Goal: Task Accomplishment & Management: Complete application form

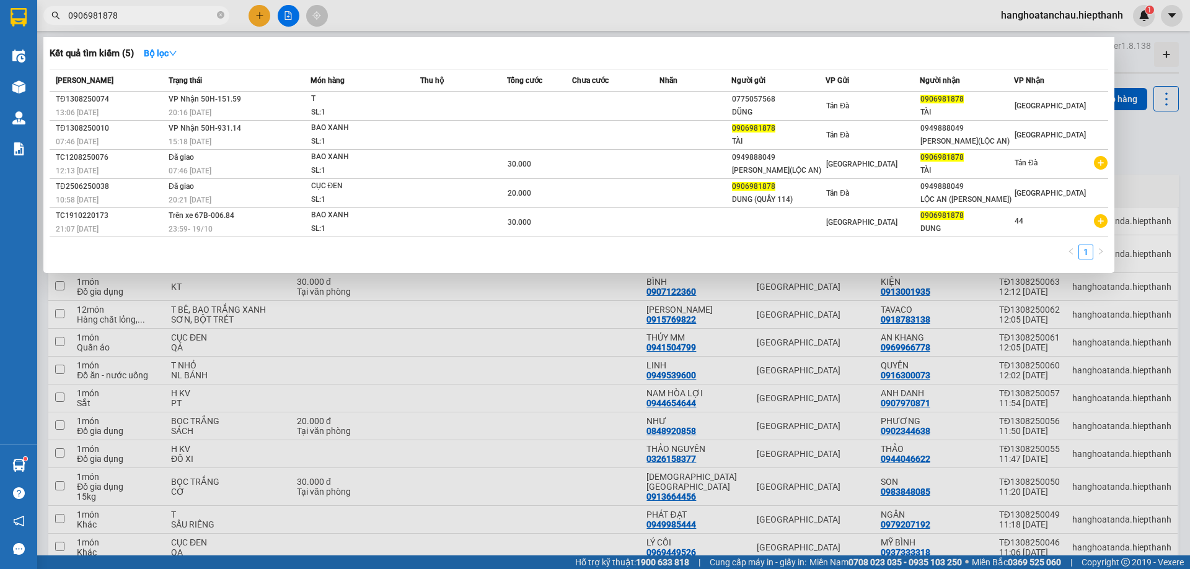
drag, startPoint x: 219, startPoint y: 14, endPoint x: 248, endPoint y: 13, distance: 29.1
click at [220, 13] on icon "close-circle" at bounding box center [220, 14] width 7 height 7
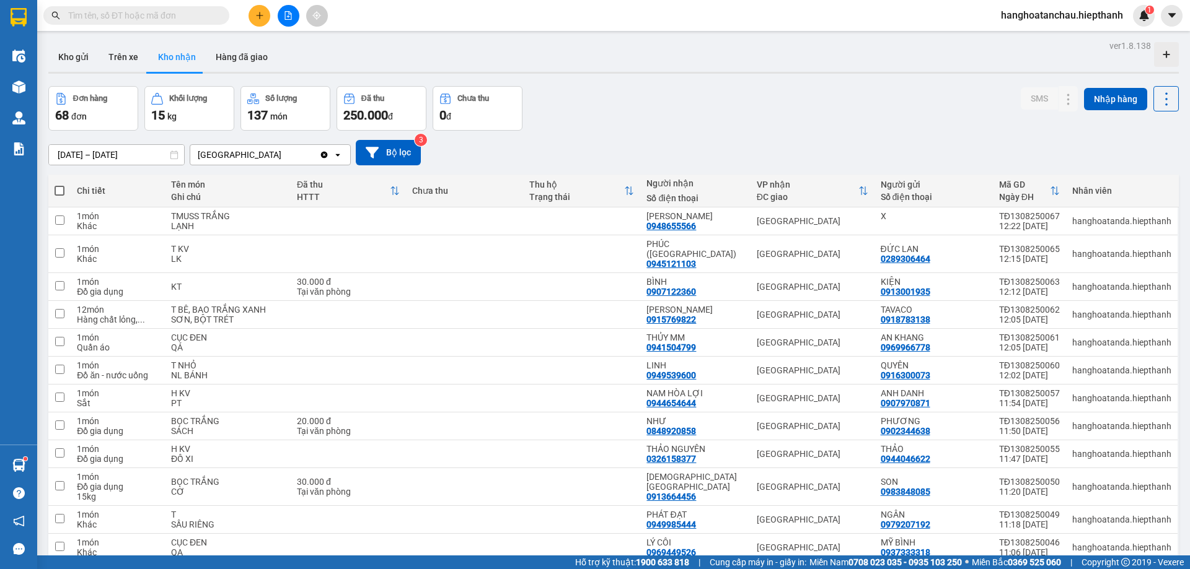
click at [507, 17] on div "Kết quả tìm kiếm ( 5 ) Bộ lọc Mã ĐH Trạng thái Món hàng Thu hộ Tổng cước Chưa c…" at bounding box center [595, 15] width 1190 height 31
click at [194, 20] on input "text" at bounding box center [141, 16] width 146 height 14
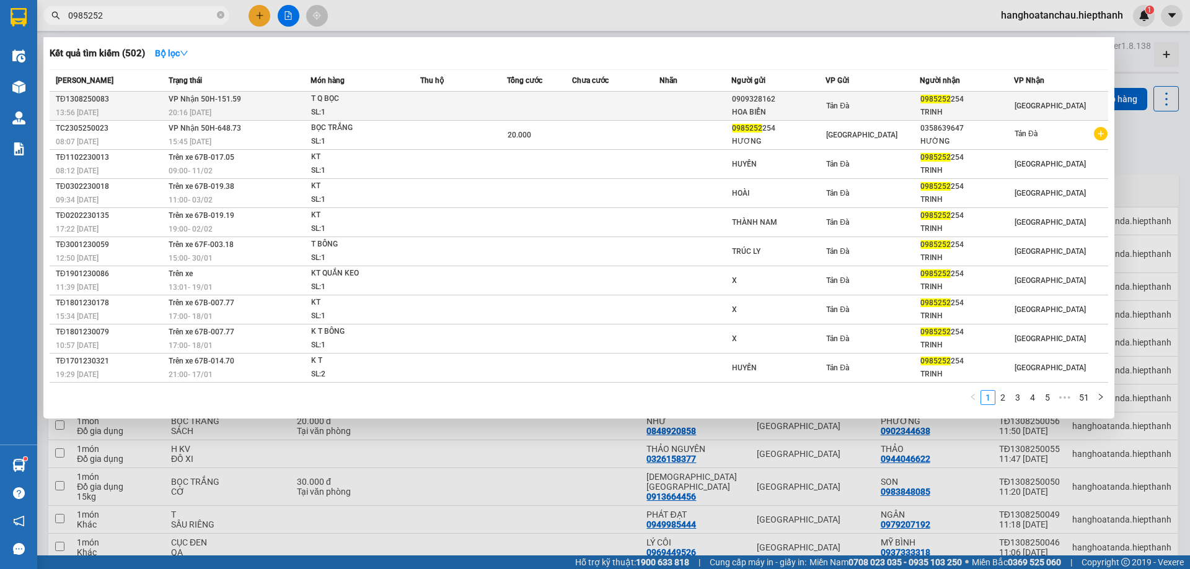
type input "0985252"
click at [339, 116] on div "SL: 1" at bounding box center [357, 113] width 93 height 14
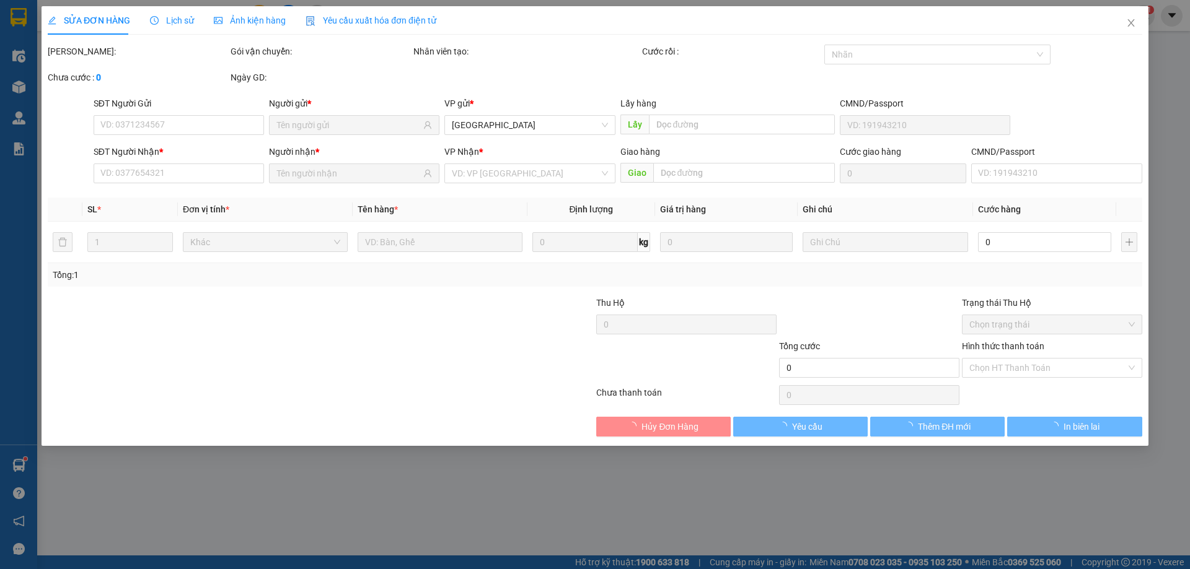
type input "0909328162"
type input "HOA BIỂN"
type input "0985252254"
type input "TRINH"
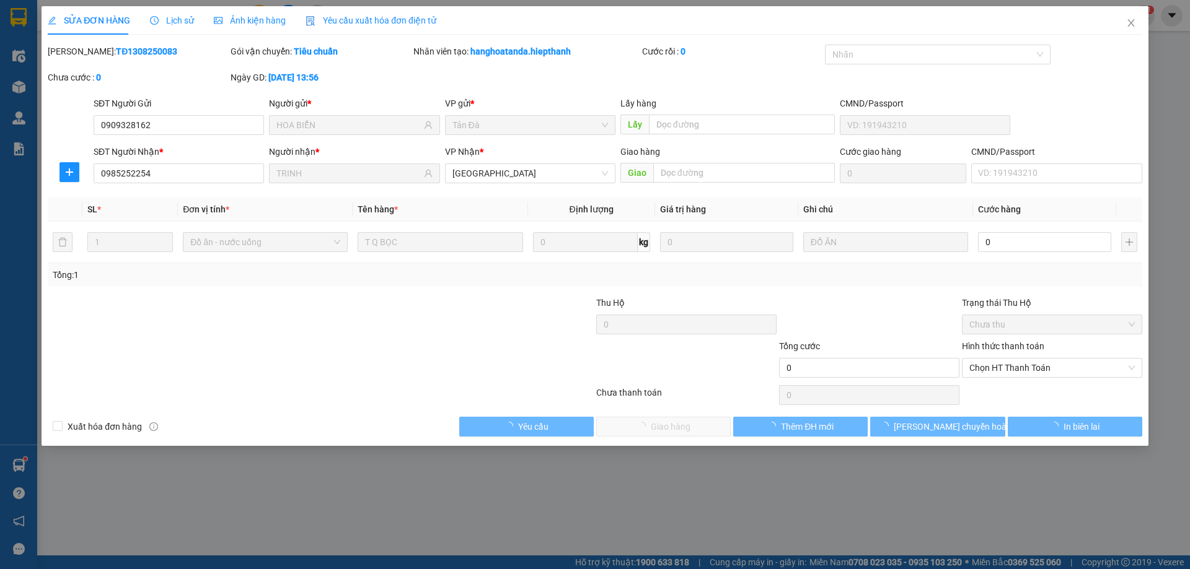
click at [360, 358] on div at bounding box center [229, 361] width 366 height 43
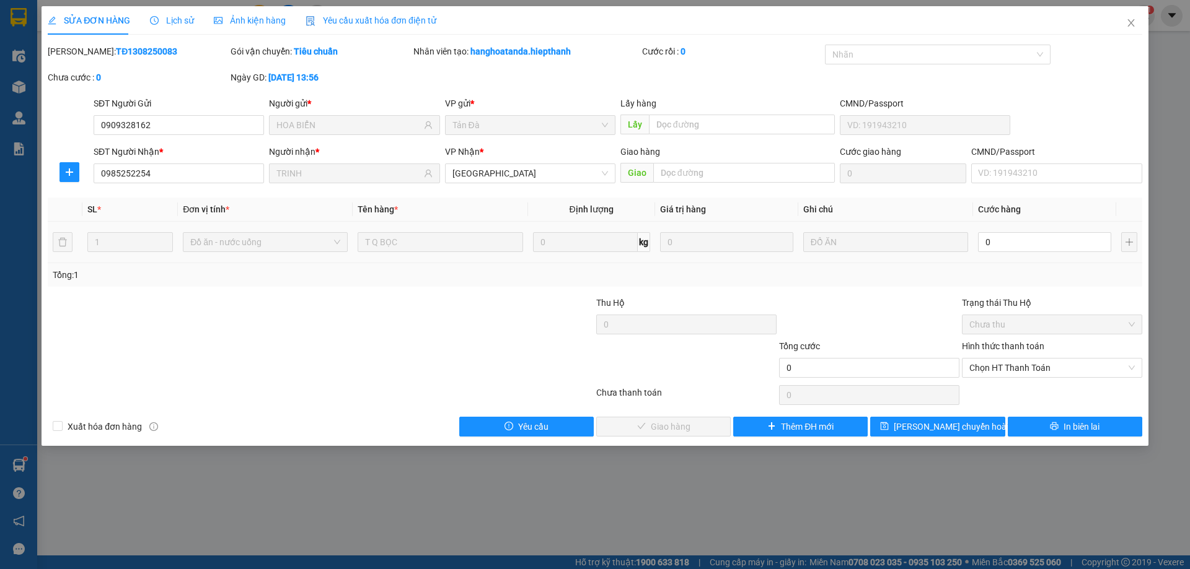
click at [1017, 214] on span "Cước hàng" at bounding box center [999, 209] width 43 height 10
click at [1019, 236] on input "0" at bounding box center [1044, 242] width 133 height 20
type input "3"
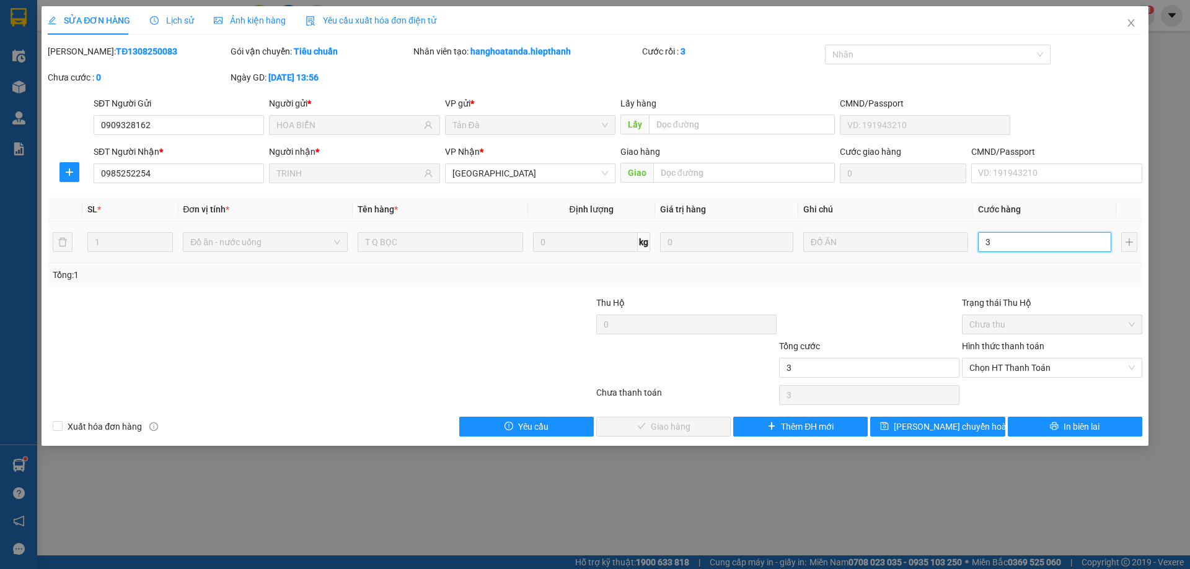
type input "30"
type input "30.000"
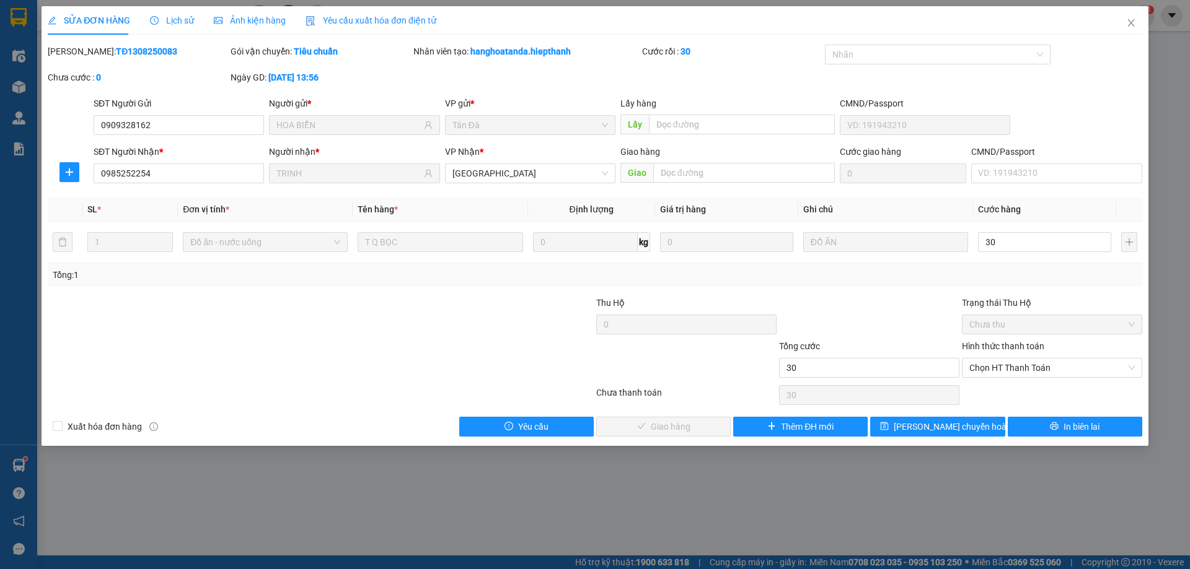
type input "30.000"
drag, startPoint x: 896, startPoint y: 293, endPoint x: 1001, endPoint y: 384, distance: 139.3
click at [899, 302] on div "Total Paid Fee 0 Total UnPaid Fee 0 Cash Collection Total Fee Mã ĐH: TĐ13082500…" at bounding box center [595, 241] width 1094 height 392
click at [1025, 376] on span "Chọn HT Thanh Toán" at bounding box center [1051, 368] width 165 height 19
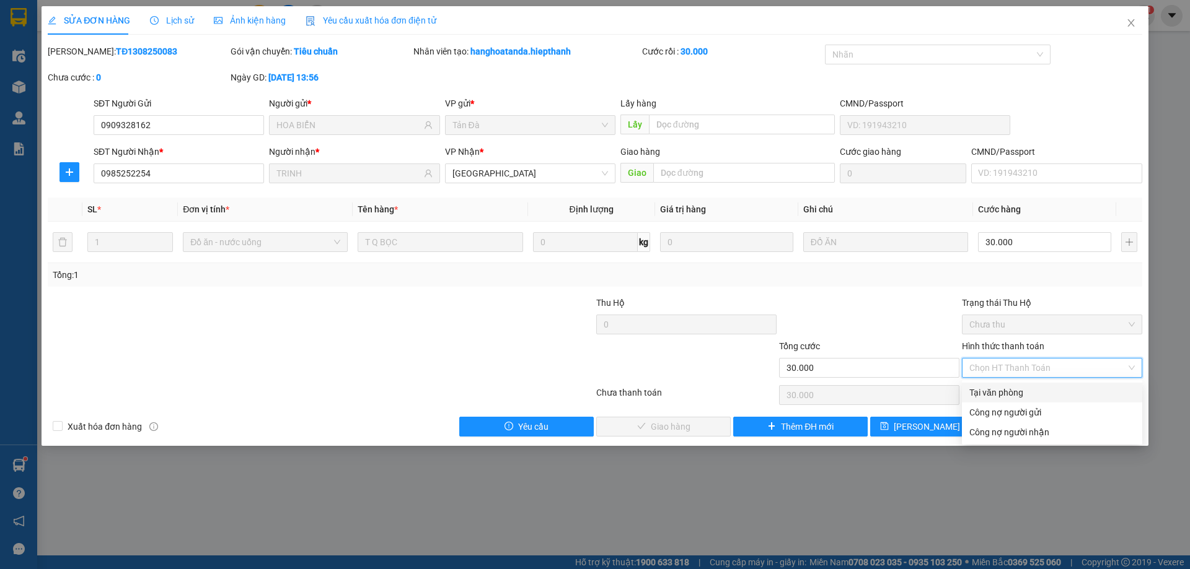
click at [1023, 395] on div "Tại văn phòng" at bounding box center [1051, 393] width 165 height 14
type input "0"
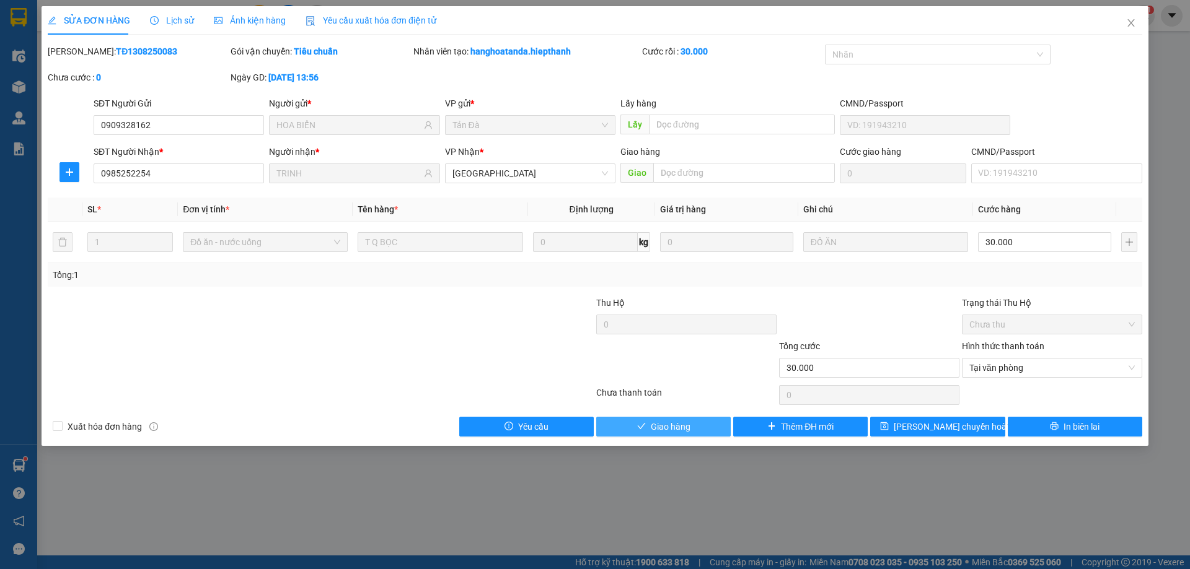
click at [684, 435] on button "Giao hàng" at bounding box center [663, 427] width 134 height 20
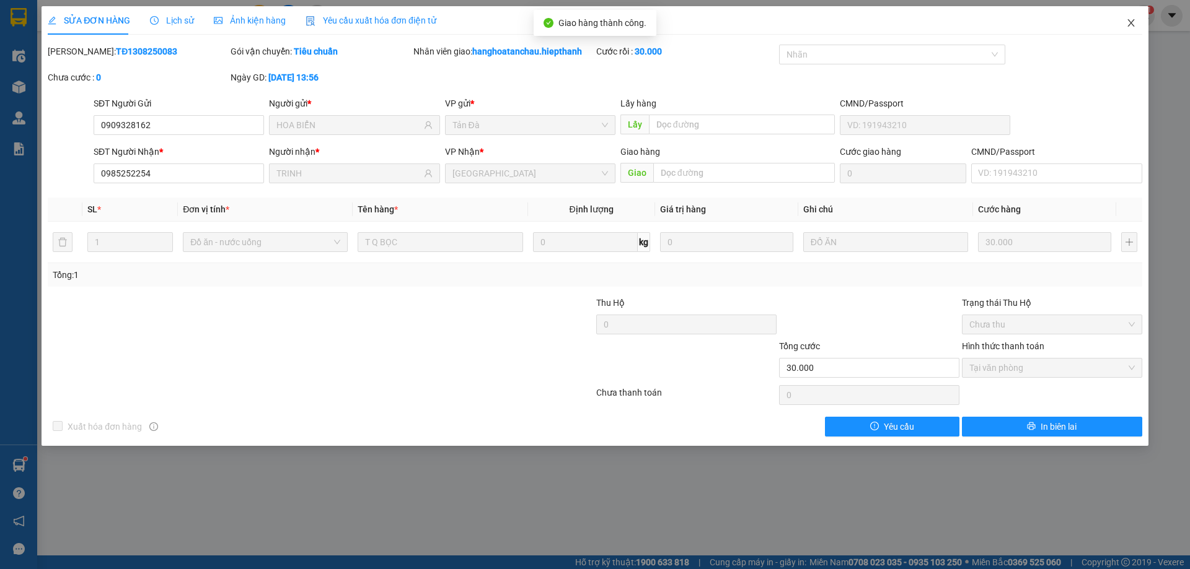
click at [1135, 25] on icon "close" at bounding box center [1131, 23] width 10 height 10
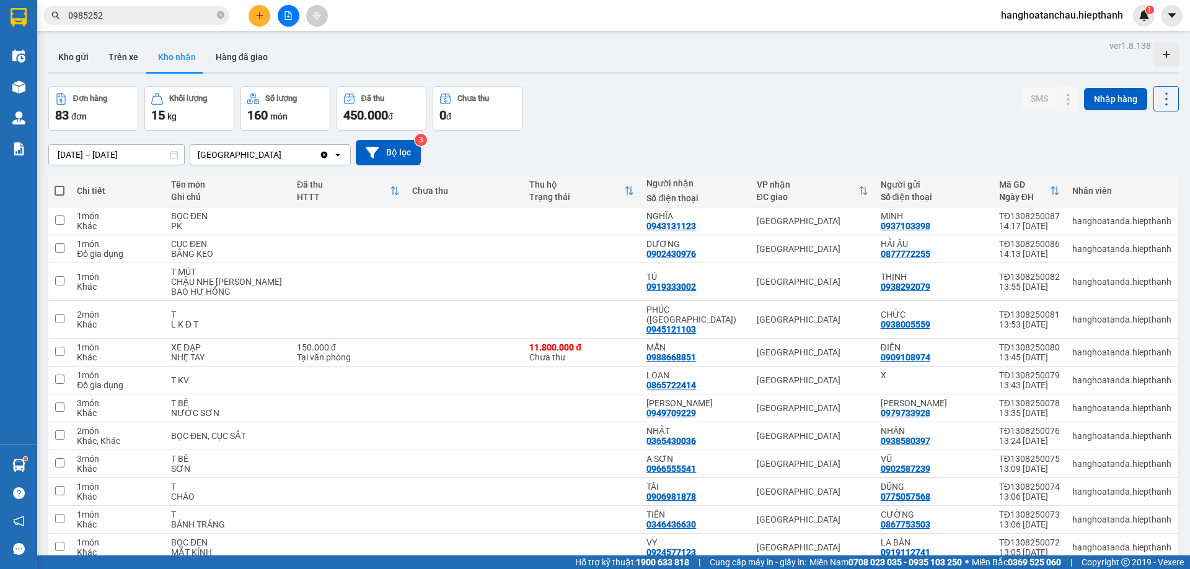
click at [146, 9] on input "0985252" at bounding box center [141, 16] width 146 height 14
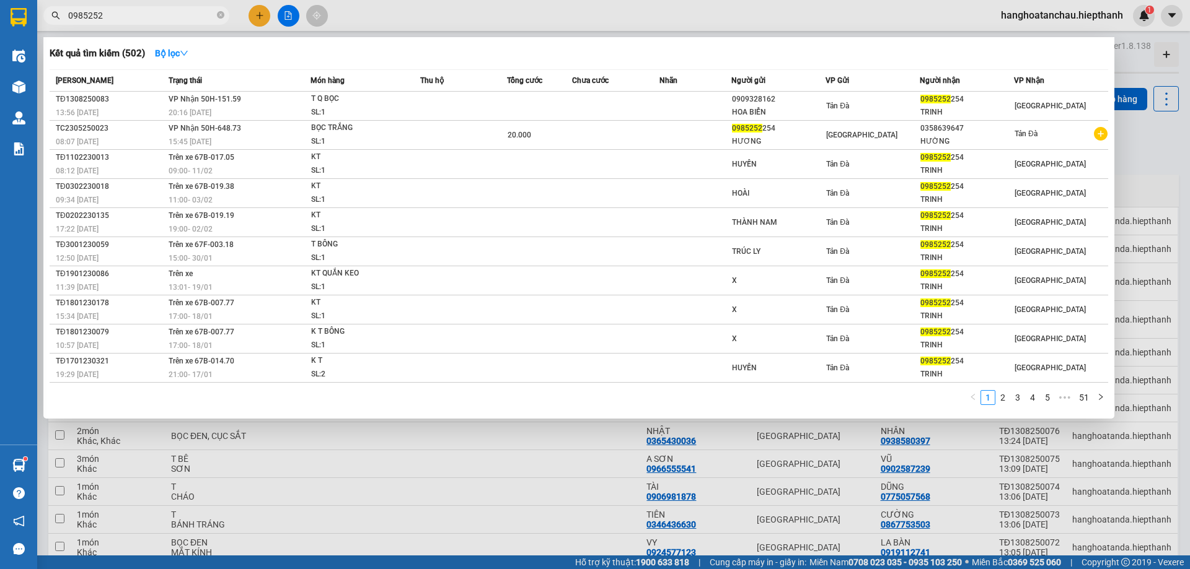
click at [146, 9] on input "0985252" at bounding box center [141, 16] width 146 height 14
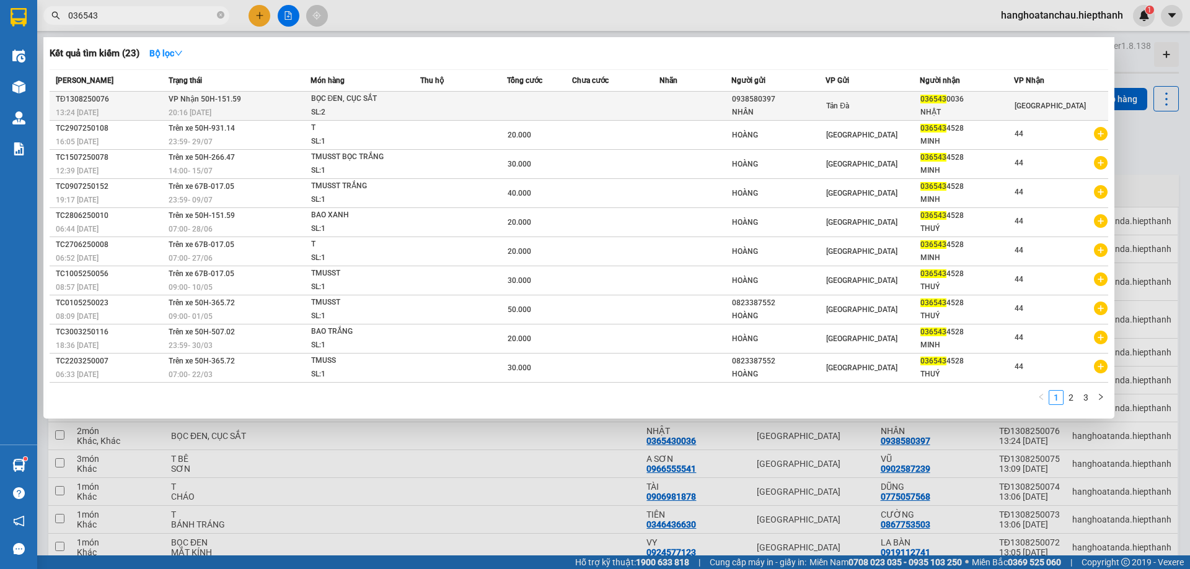
type input "036543"
click at [379, 105] on div "BỌC ĐEN, CỤC SẮT" at bounding box center [357, 99] width 93 height 14
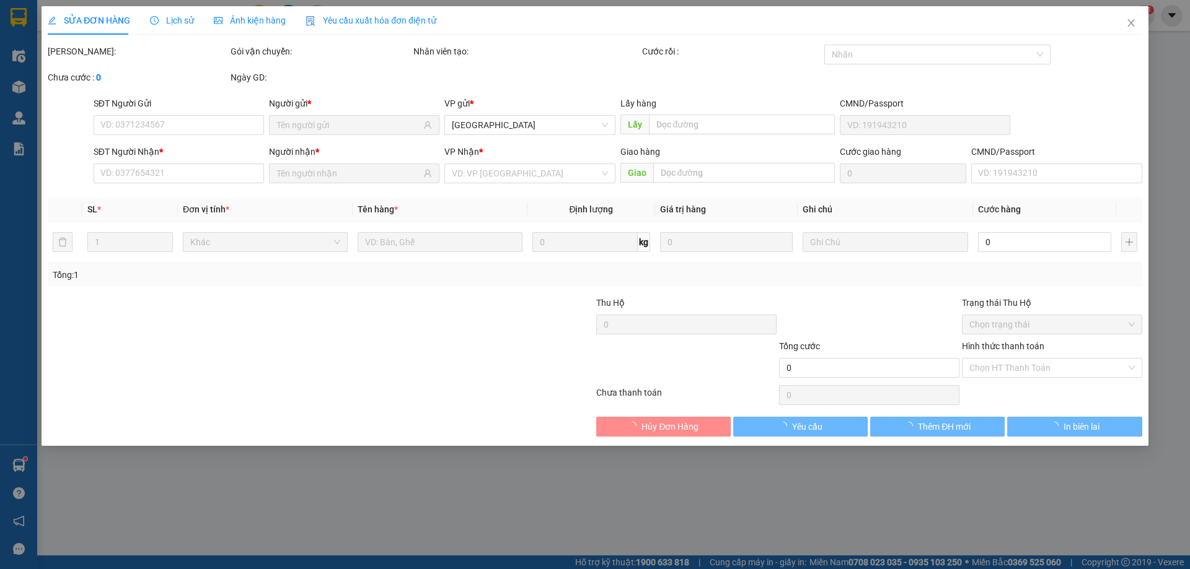
type input "0938580397"
type input "NHÂN"
type input "0365430036"
type input "NHẬT"
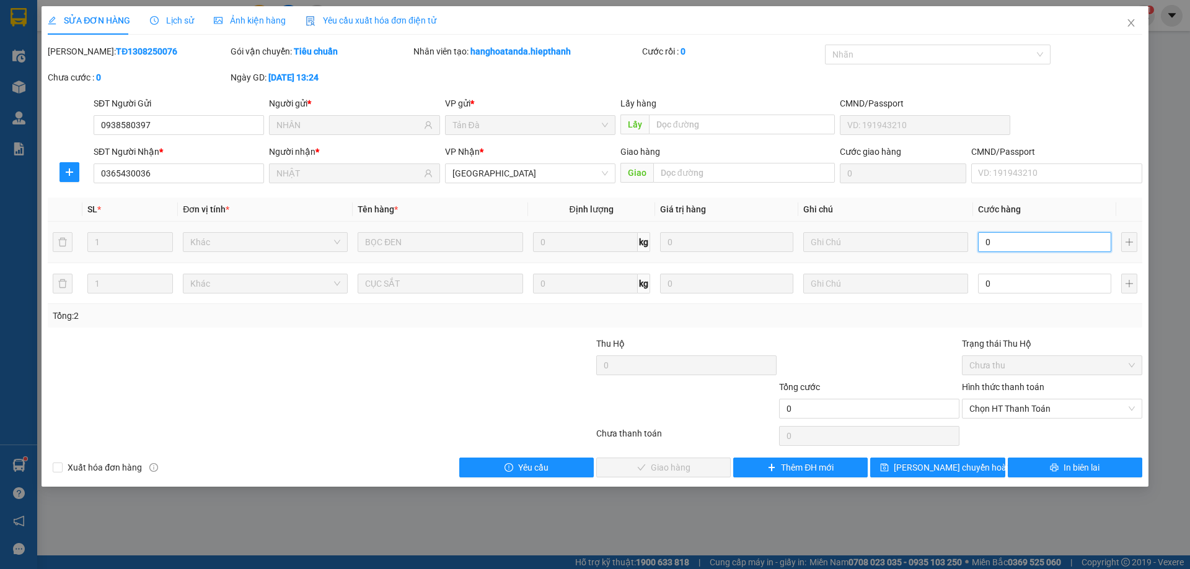
click at [1059, 251] on input "0" at bounding box center [1044, 242] width 133 height 20
type input "2"
type input "20"
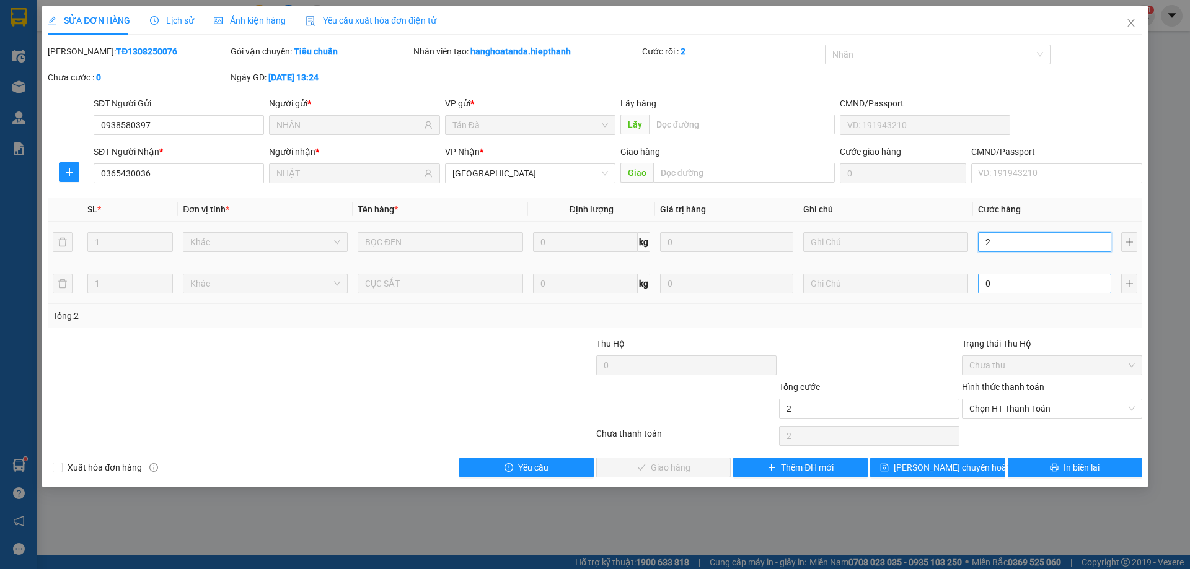
type input "20"
type input "20.000"
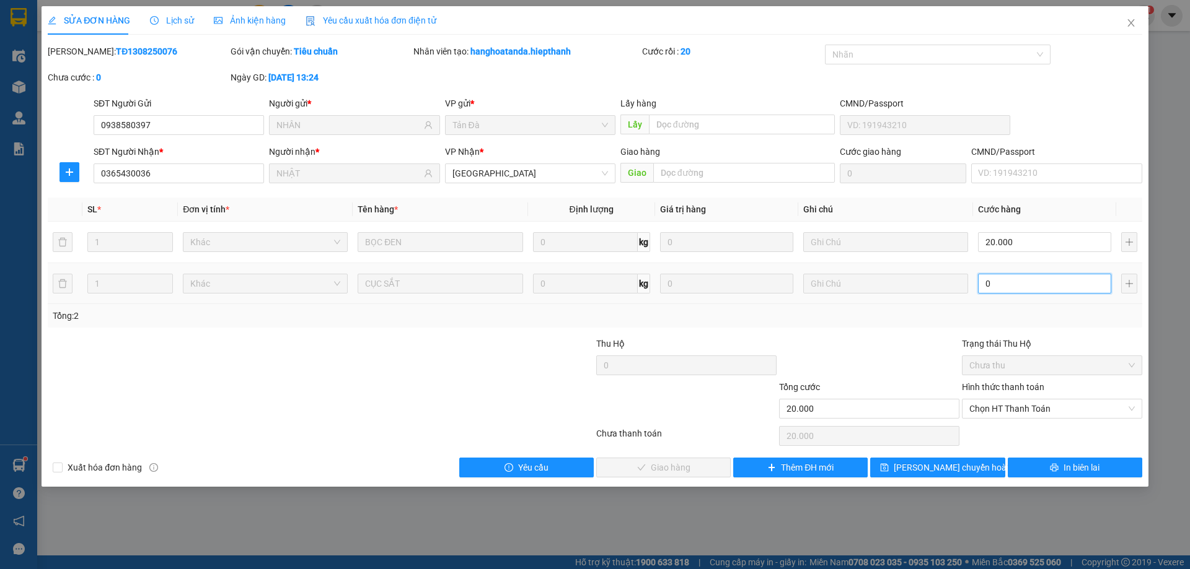
click at [1032, 289] on input "0" at bounding box center [1044, 284] width 133 height 20
type input "8"
type input "20.080"
type input "80"
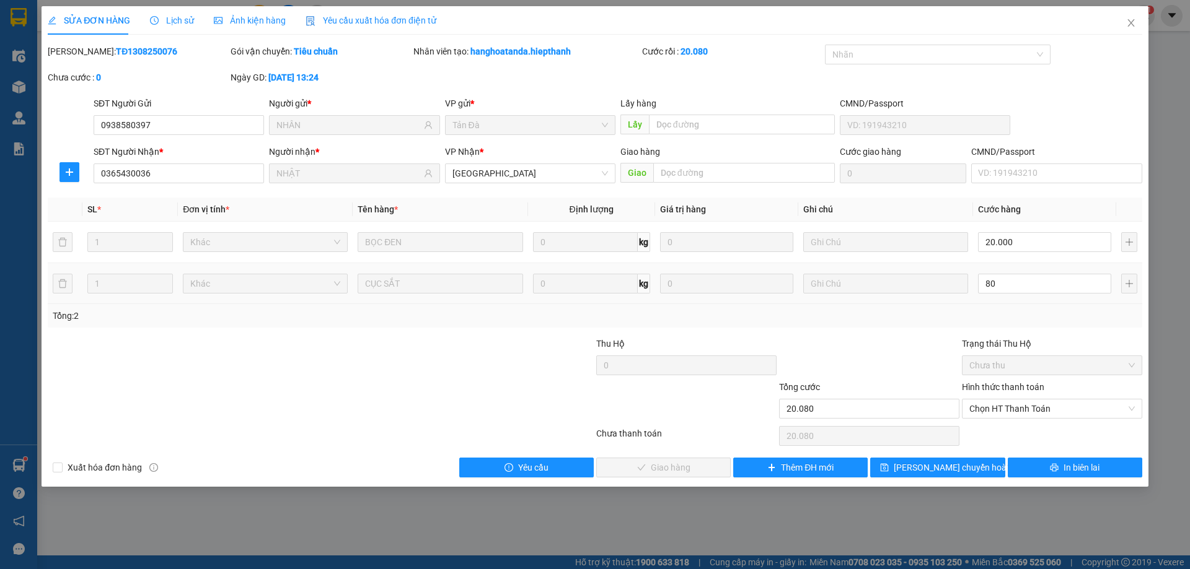
type input "100.000"
type input "80.000"
click at [903, 329] on div "Total Paid Fee 0 Total UnPaid Fee 0 Cash Collection Total Fee Mã ĐH: TĐ13082500…" at bounding box center [595, 261] width 1094 height 433
click at [990, 415] on span "Chọn HT Thanh Toán" at bounding box center [1051, 409] width 165 height 19
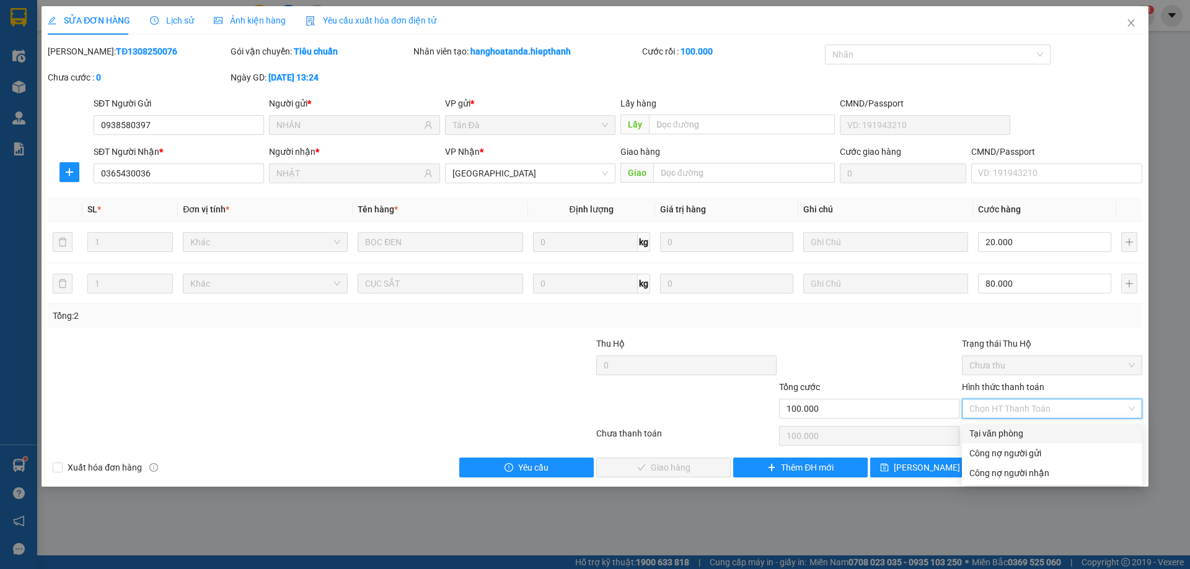
drag, startPoint x: 999, startPoint y: 427, endPoint x: 931, endPoint y: 439, distance: 69.8
click at [999, 431] on div "Tại văn phòng" at bounding box center [1051, 434] width 165 height 14
type input "0"
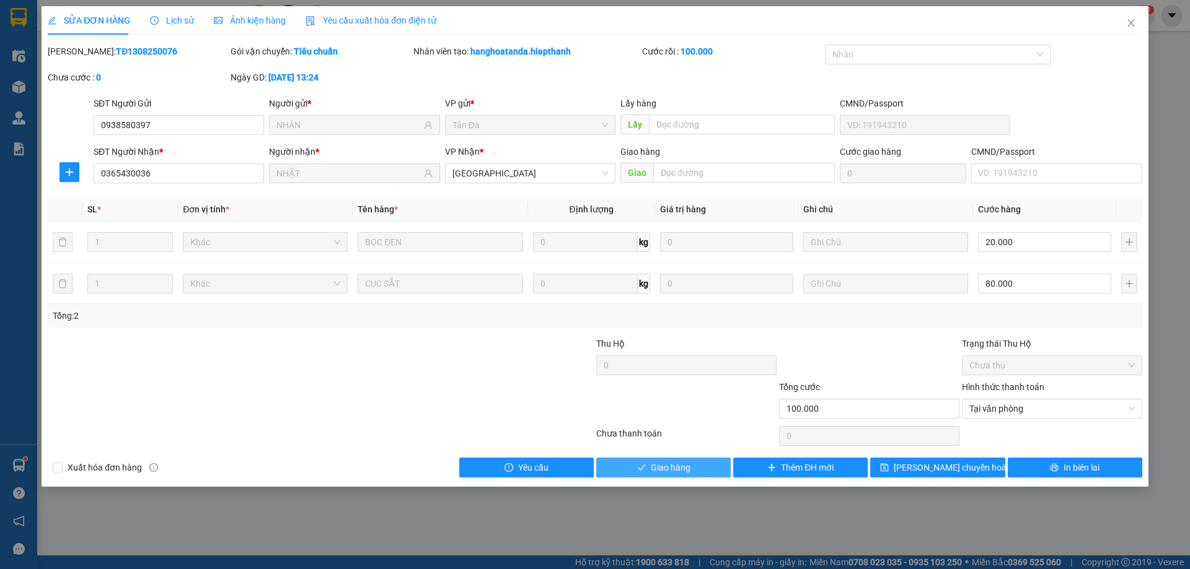
drag, startPoint x: 623, startPoint y: 459, endPoint x: 637, endPoint y: 462, distance: 14.5
click at [628, 459] on button "Giao hàng" at bounding box center [663, 468] width 134 height 20
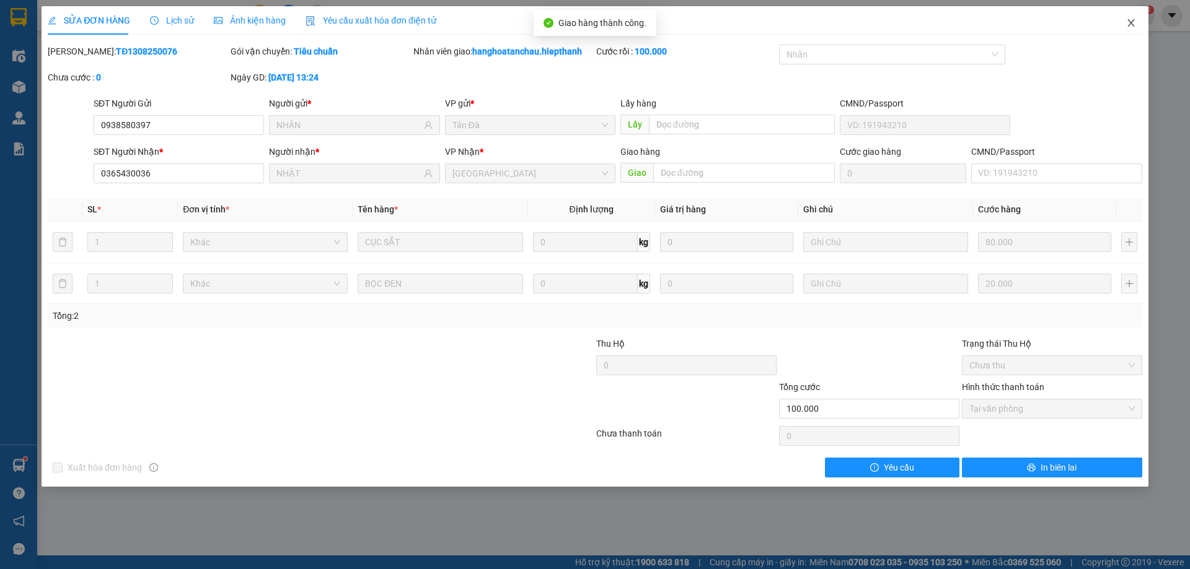
click at [1133, 21] on icon "close" at bounding box center [1130, 22] width 7 height 7
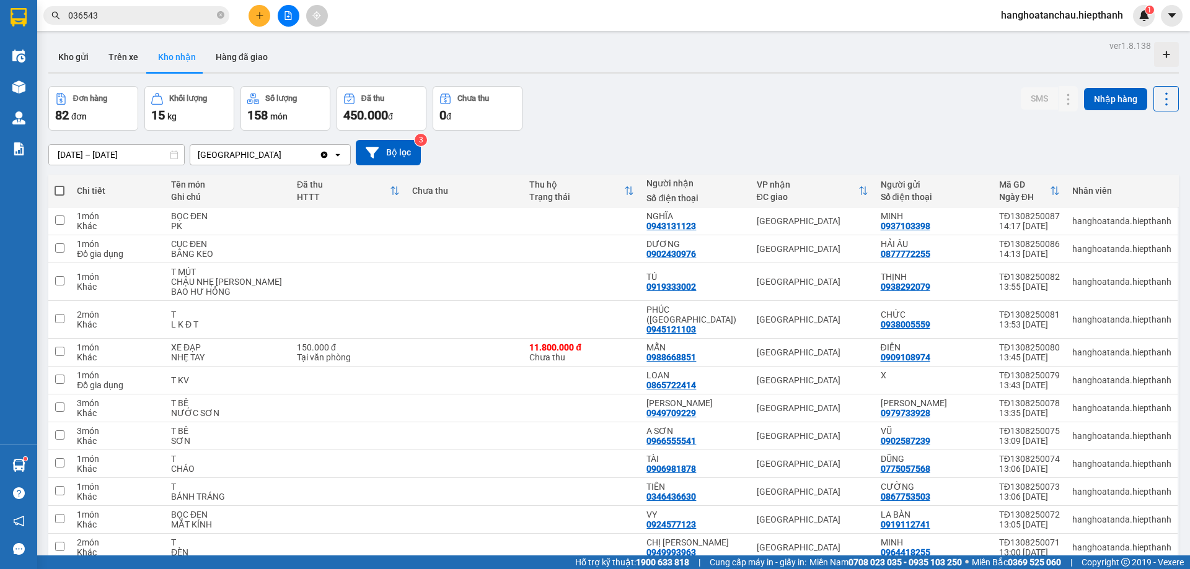
click at [144, 19] on input "036543" at bounding box center [141, 16] width 146 height 14
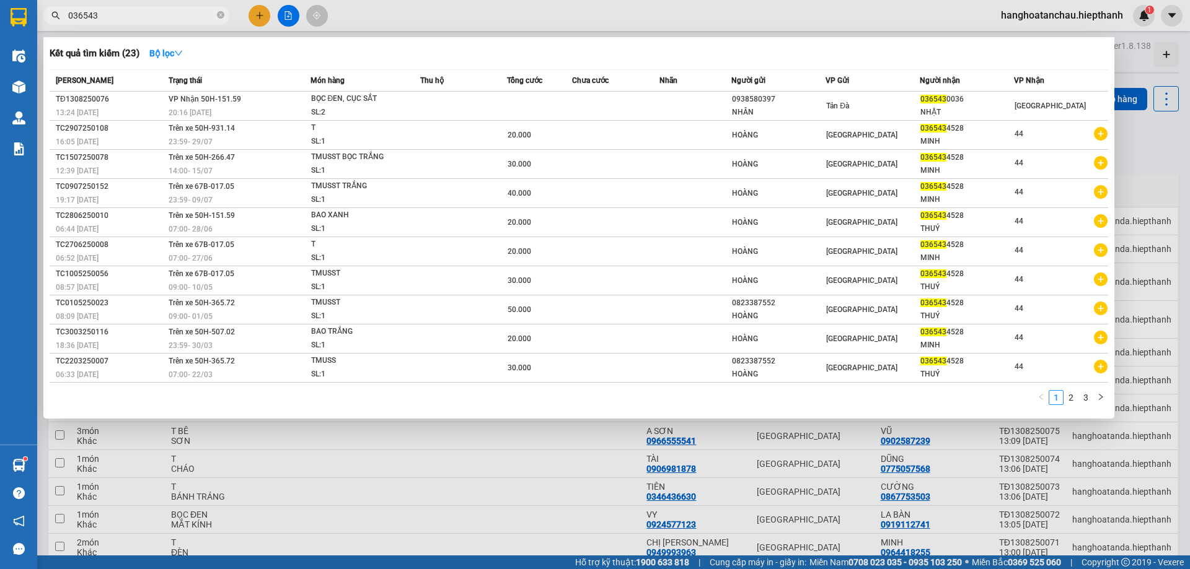
click at [144, 19] on input "036543" at bounding box center [141, 16] width 146 height 14
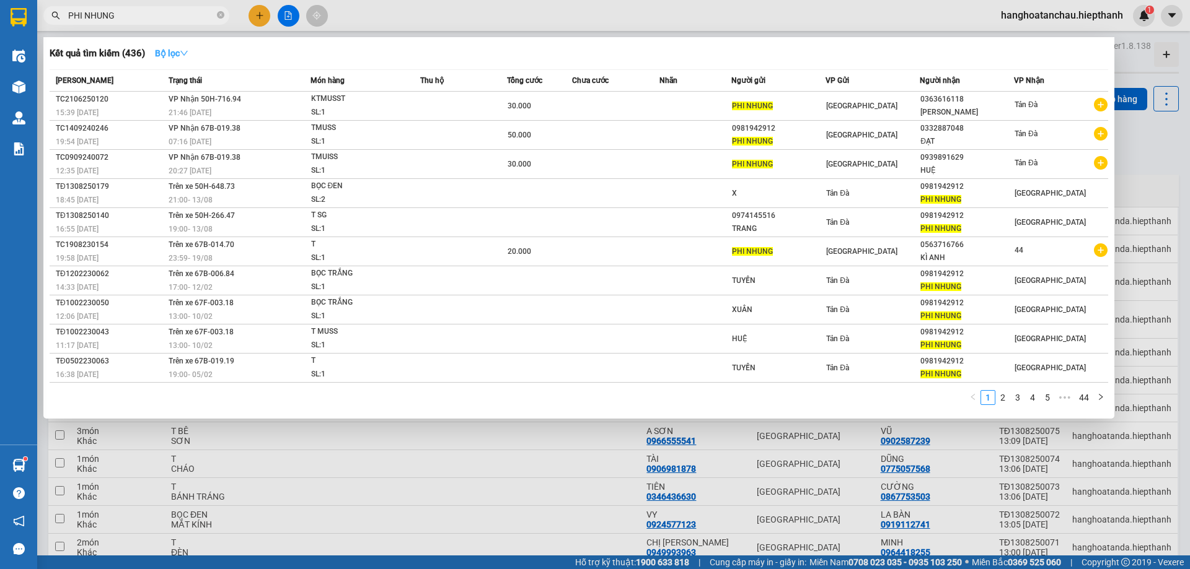
type input "PHI NHUNG"
click at [185, 53] on icon "down" at bounding box center [184, 53] width 9 height 9
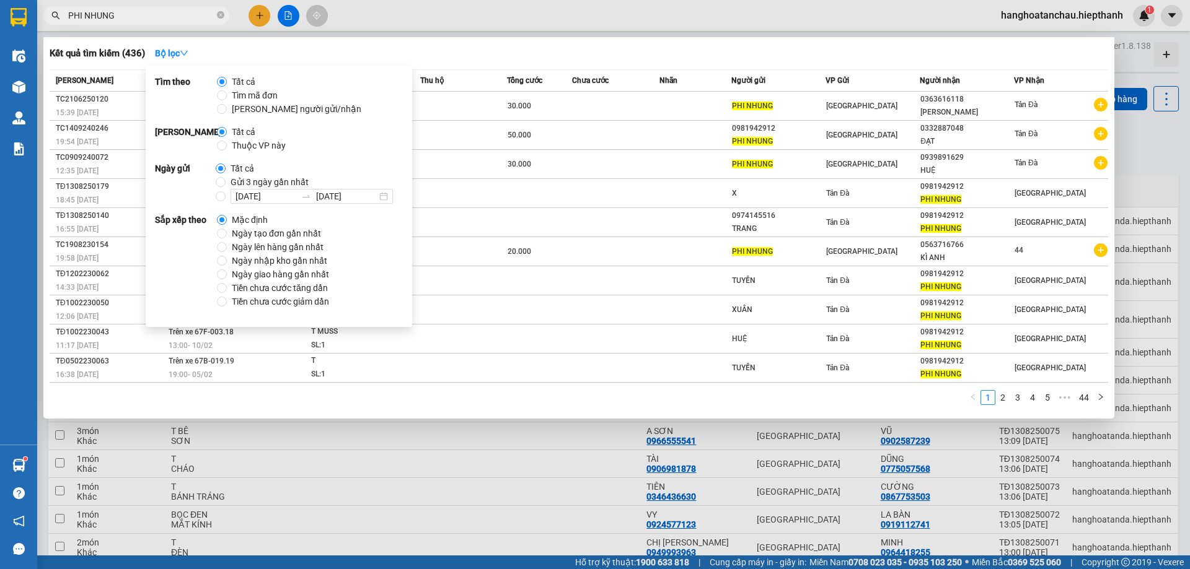
click at [226, 182] on span "Gửi 3 ngày gần nhất" at bounding box center [270, 182] width 88 height 14
click at [226, 182] on input "Gửi 3 ngày gần nhất" at bounding box center [221, 182] width 10 height 10
radio input "true"
radio input "false"
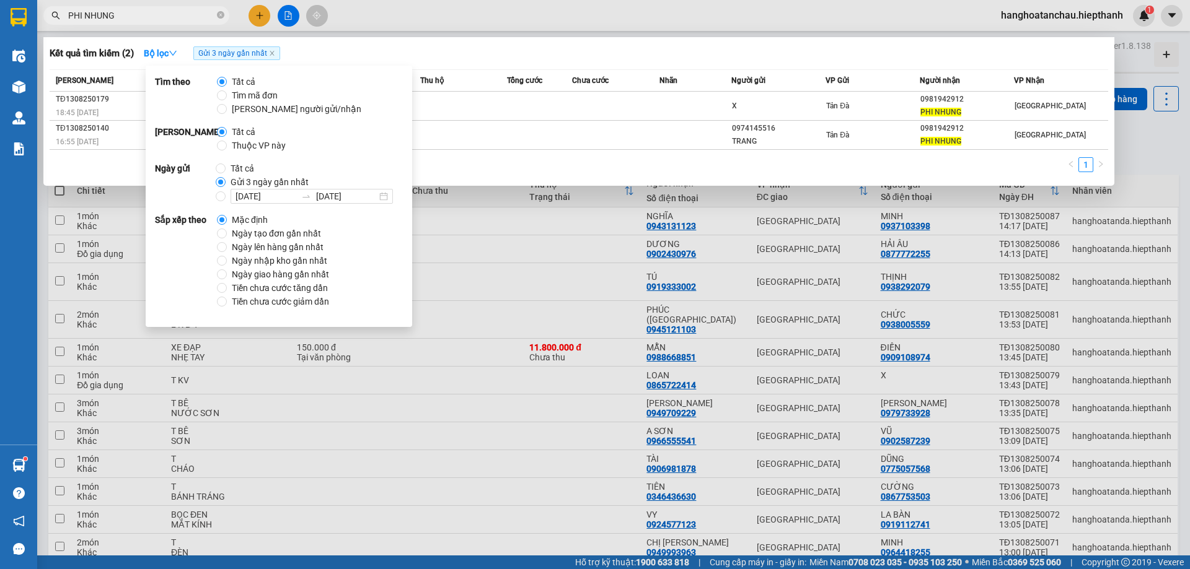
click at [671, 58] on div "Kết quả tìm kiếm ( 2 ) Bộ lọc Gửi 3 ngày gần nhất" at bounding box center [579, 53] width 1058 height 20
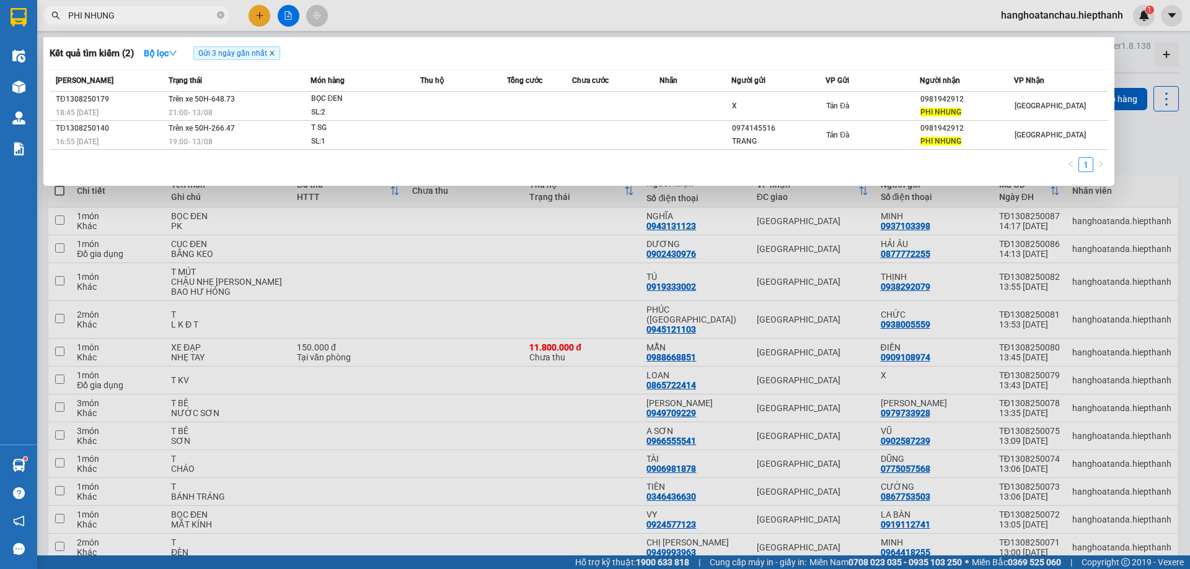
click at [275, 55] on icon "close" at bounding box center [272, 53] width 6 height 6
